Goal: Navigation & Orientation: Find specific page/section

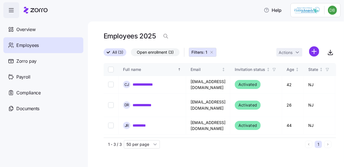
click at [117, 51] on span "All (3)" at bounding box center [117, 51] width 11 height 7
click at [104, 54] on input "All (3)" at bounding box center [104, 54] width 0 height 0
click at [212, 52] on icon "button" at bounding box center [212, 52] width 5 height 5
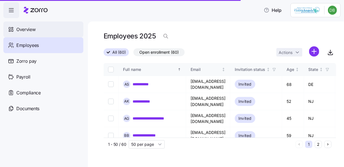
click at [28, 28] on span "Overview" at bounding box center [25, 29] width 19 height 7
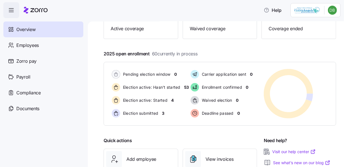
scroll to position [90, 0]
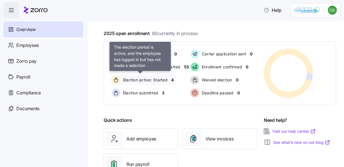
click at [151, 81] on span "Election active: Started" at bounding box center [144, 80] width 46 height 6
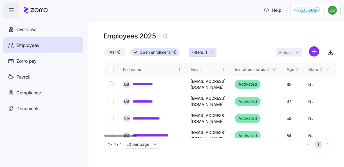
click at [112, 50] on span "All (4)" at bounding box center [115, 51] width 11 height 7
click at [104, 54] on input "All (4)" at bounding box center [104, 54] width 0 height 0
click at [36, 10] on icon at bounding box center [36, 10] width 24 height 7
